Goal: Find specific page/section: Find specific page/section

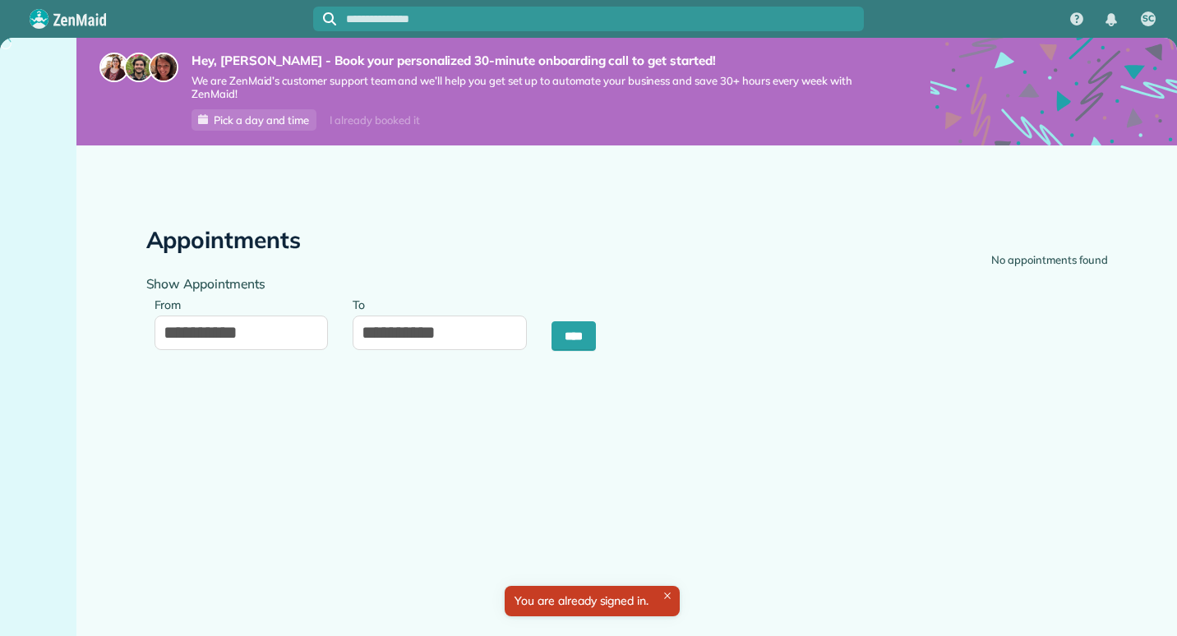
type input "**********"
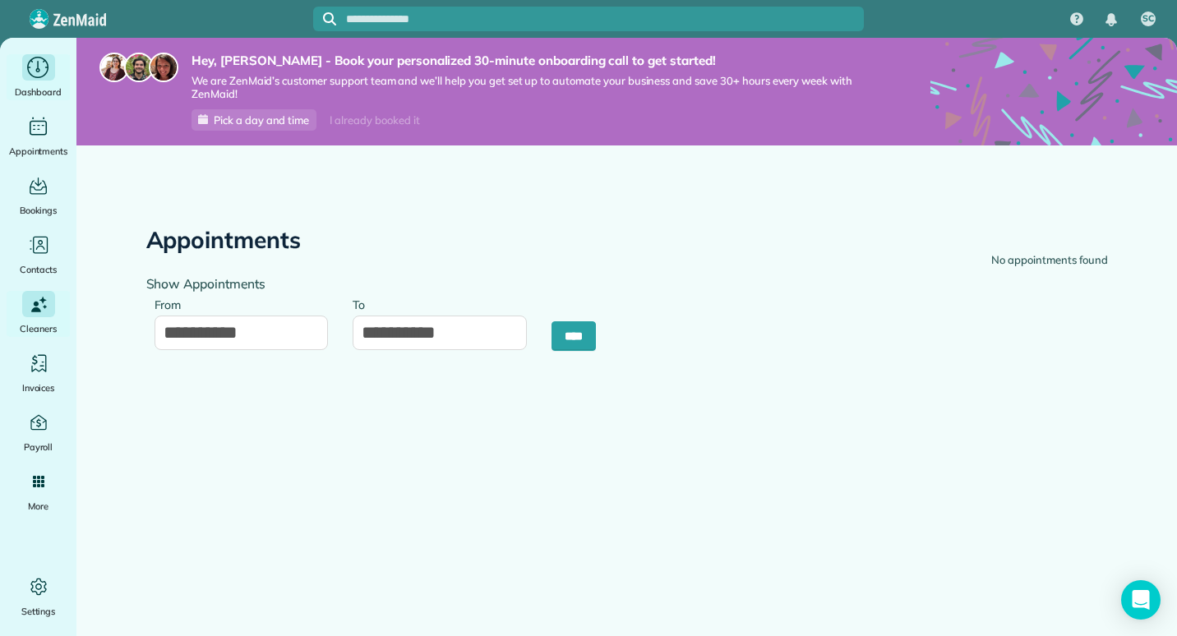
click at [43, 73] on icon "Main" at bounding box center [37, 67] width 25 height 25
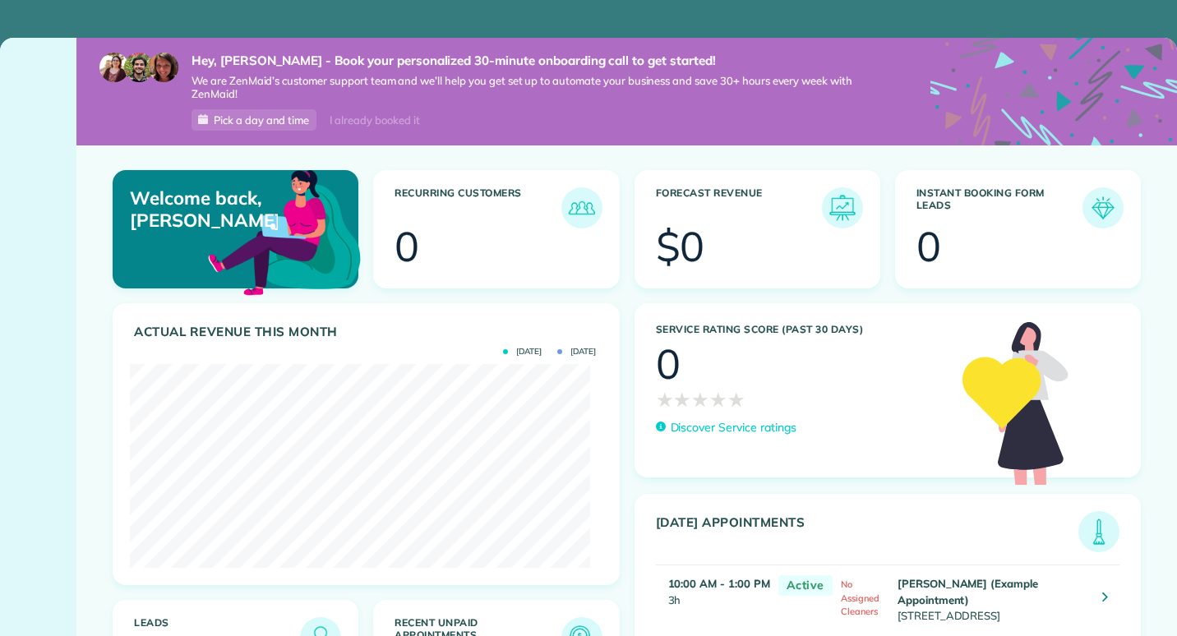
scroll to position [204, 459]
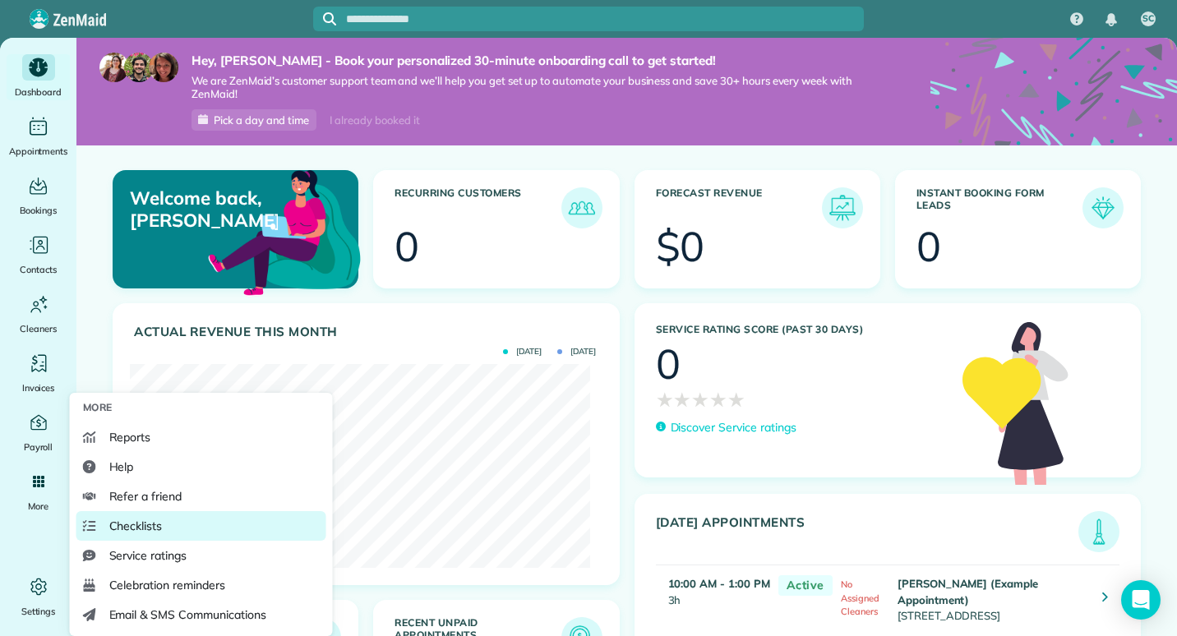
click at [137, 523] on span "Checklists" at bounding box center [135, 526] width 53 height 16
